Goal: Navigation & Orientation: Find specific page/section

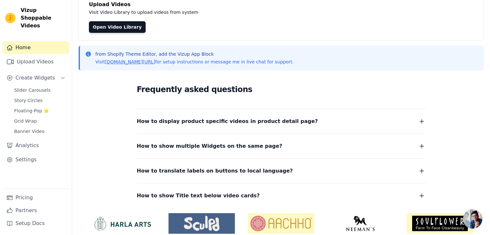
scroll to position [71, 0]
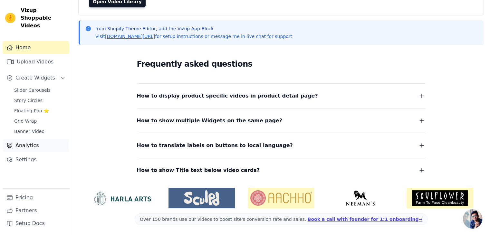
click at [27, 139] on link "Analytics" at bounding box center [36, 145] width 67 height 13
